Goal: Task Accomplishment & Management: Manage account settings

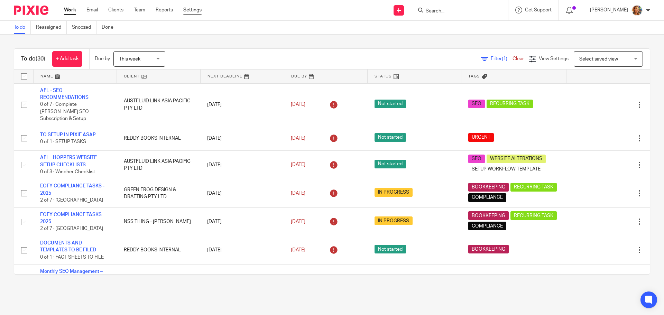
click at [189, 7] on link "Settings" at bounding box center [192, 10] width 18 height 7
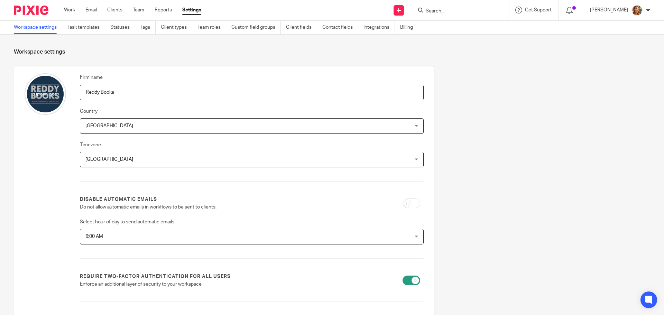
click at [362, 25] on ul "Workspace settings Task templates Statuses Tags Client types Team roles Custom …" at bounding box center [219, 27] width 410 height 13
click at [366, 26] on ul "Workspace settings Task templates Statuses Tags Client types Team roles Custom …" at bounding box center [219, 27] width 410 height 13
click at [374, 25] on link "Integrations" at bounding box center [379, 27] width 31 height 13
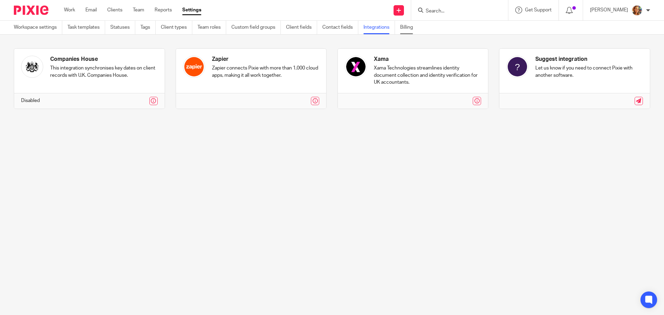
click at [411, 27] on link "Billing" at bounding box center [409, 27] width 18 height 13
click at [42, 11] on img at bounding box center [31, 10] width 35 height 9
